Goal: Task Accomplishment & Management: Manage account settings

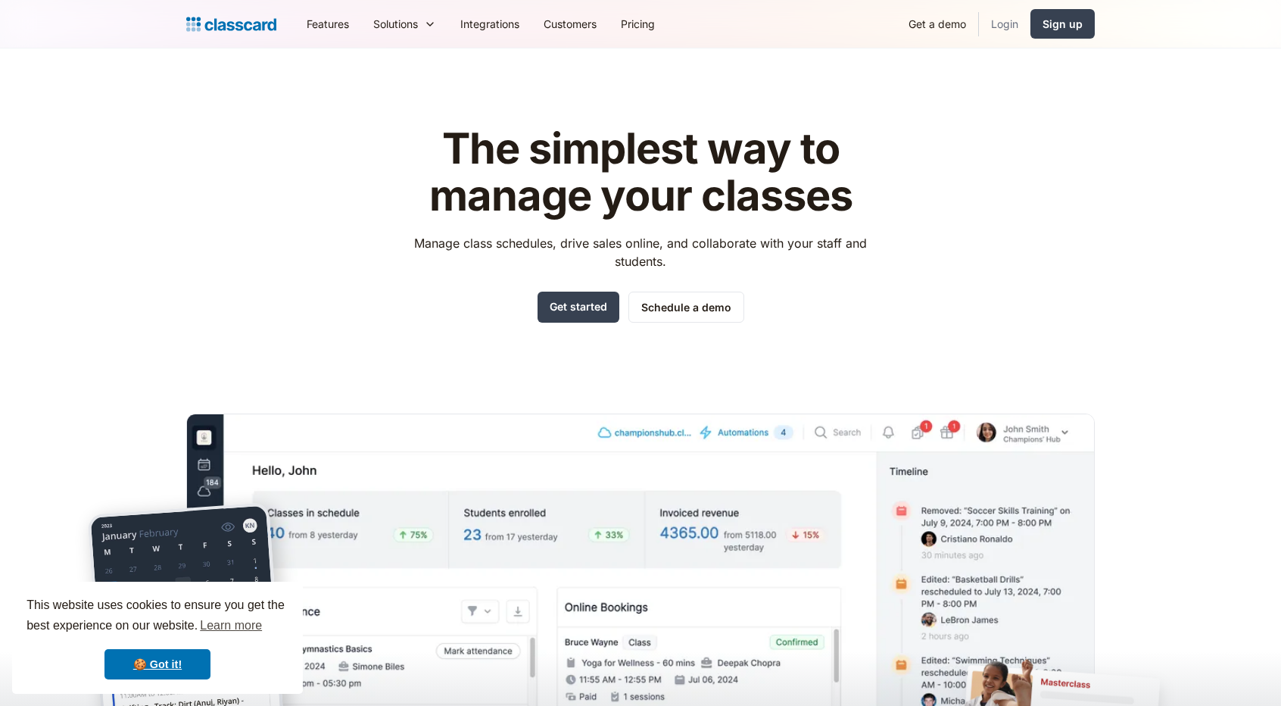
click at [1002, 17] on link "Login" at bounding box center [1005, 24] width 52 height 34
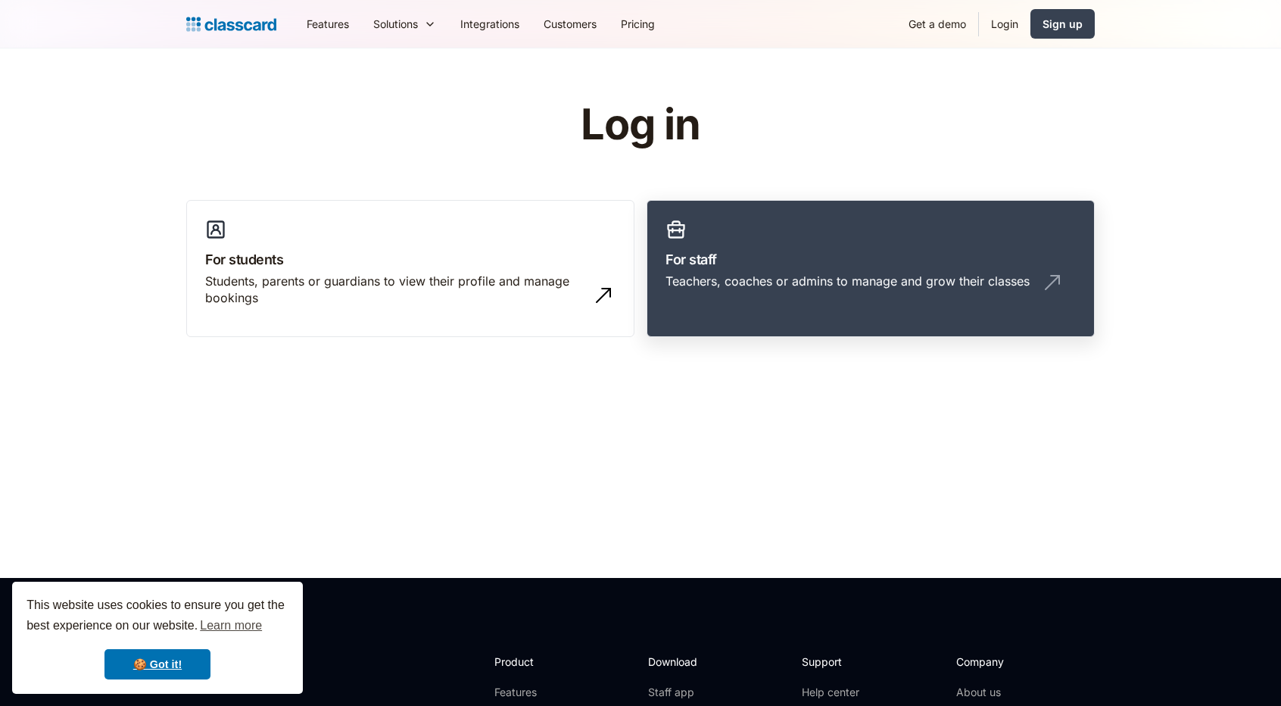
click at [818, 258] on h3 "For staff" at bounding box center [871, 259] width 410 height 20
